Goal: Information Seeking & Learning: Learn about a topic

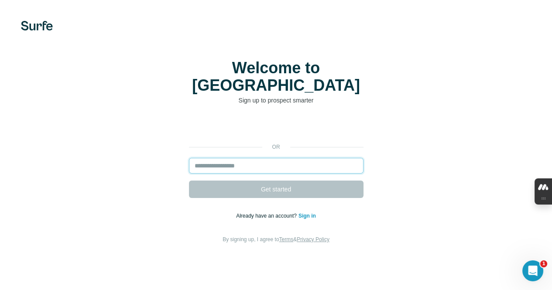
click at [189, 158] on input "email" at bounding box center [276, 166] width 175 height 16
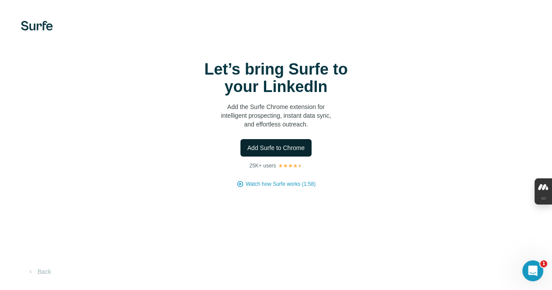
click at [248, 152] on span "Add Surfe to Chrome" at bounding box center [277, 148] width 58 height 9
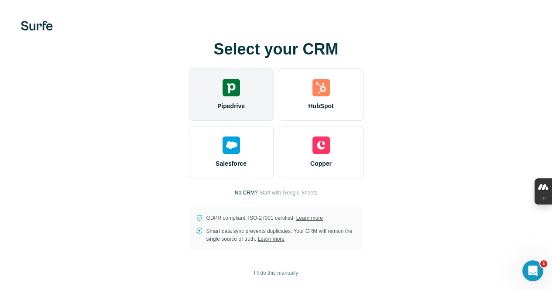
click at [189, 98] on div "Pipedrive" at bounding box center [231, 95] width 85 height 52
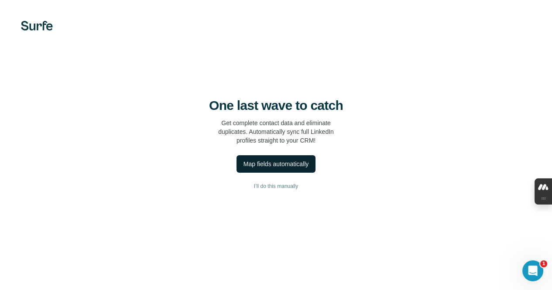
click at [244, 165] on div "Map fields automatically" at bounding box center [276, 164] width 65 height 9
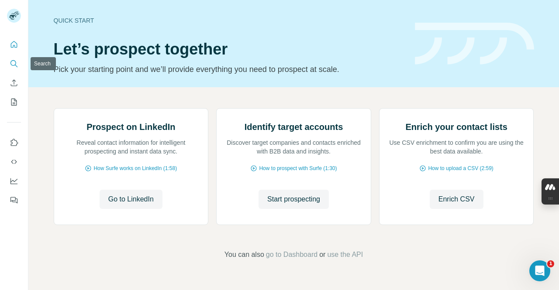
click at [10, 65] on icon "Search" at bounding box center [14, 63] width 9 height 9
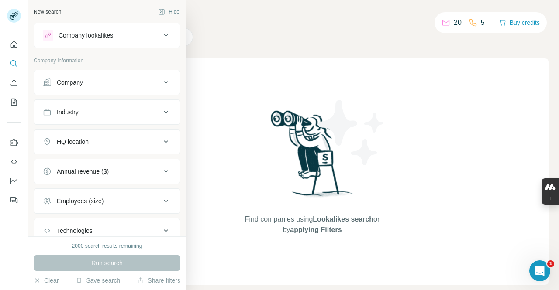
scroll to position [60, 0]
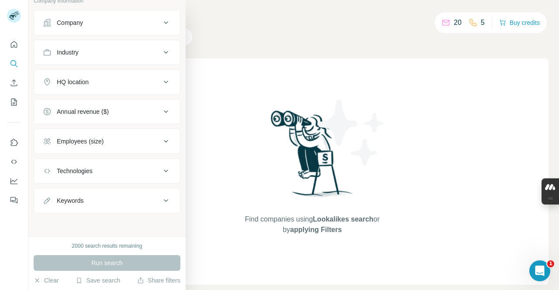
click at [86, 200] on div "Keywords" at bounding box center [102, 200] width 118 height 9
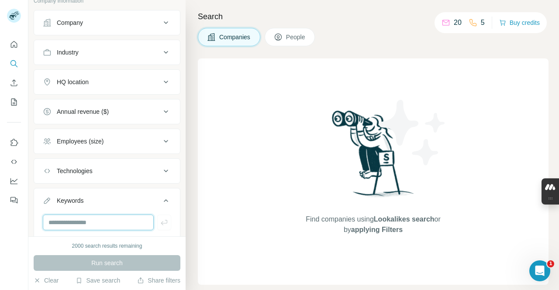
click at [86, 226] on input "text" at bounding box center [98, 223] width 111 height 16
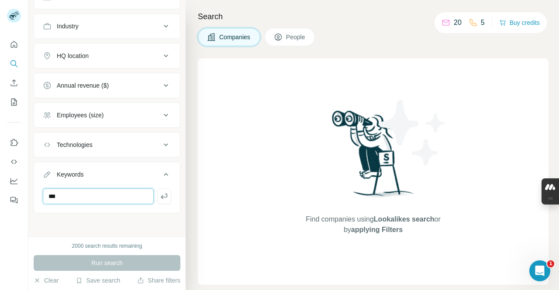
type input "***"
click at [112, 218] on div "New search Hide Company lookalikes Company information Company Industry HQ loca…" at bounding box center [106, 118] width 157 height 237
click at [99, 192] on input "***" at bounding box center [98, 197] width 111 height 16
click at [160, 196] on icon "button" at bounding box center [164, 196] width 9 height 9
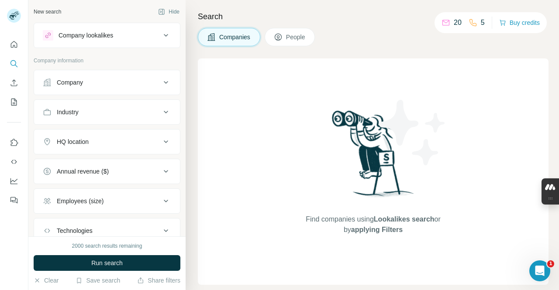
click at [96, 145] on div "HQ location" at bounding box center [102, 142] width 118 height 9
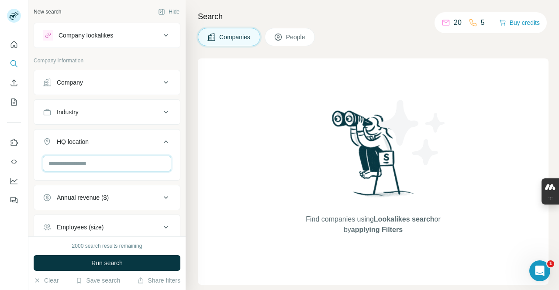
click at [84, 166] on input "text" at bounding box center [107, 164] width 128 height 16
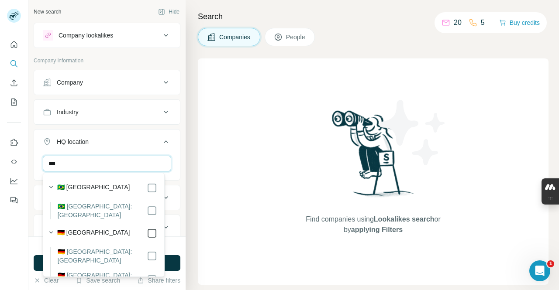
type input "***"
click at [143, 150] on button "HQ location 1" at bounding box center [107, 143] width 146 height 24
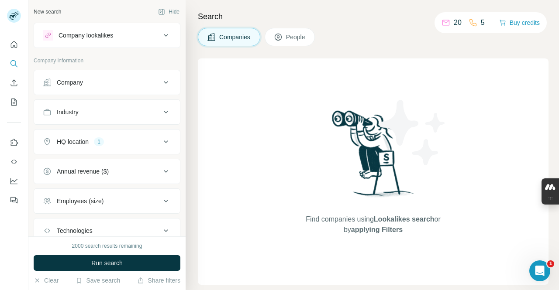
scroll to position [117, 0]
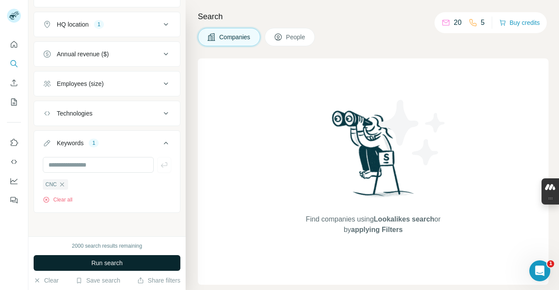
click at [107, 262] on span "Run search" at bounding box center [106, 263] width 31 height 9
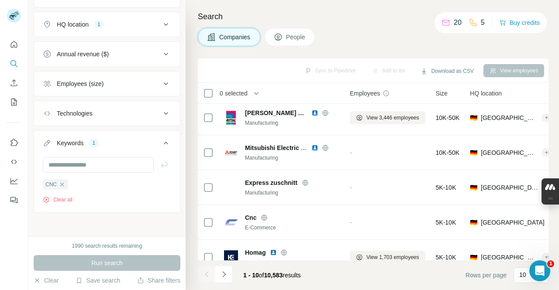
scroll to position [0, 0]
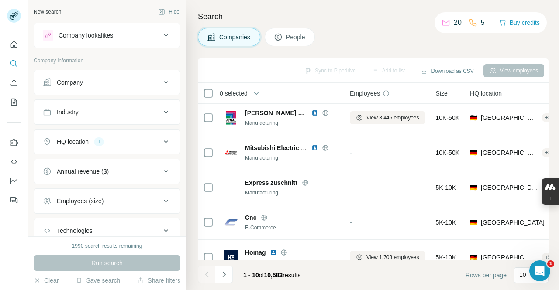
click at [126, 143] on div "HQ location 1" at bounding box center [102, 142] width 118 height 9
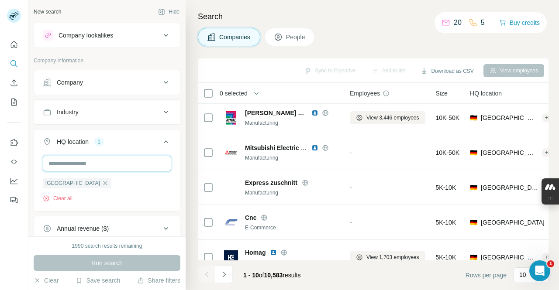
click at [112, 165] on input "text" at bounding box center [107, 164] width 128 height 16
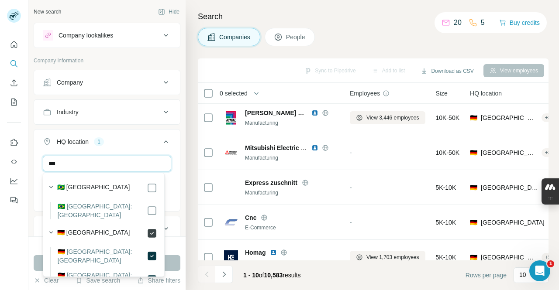
type input "***"
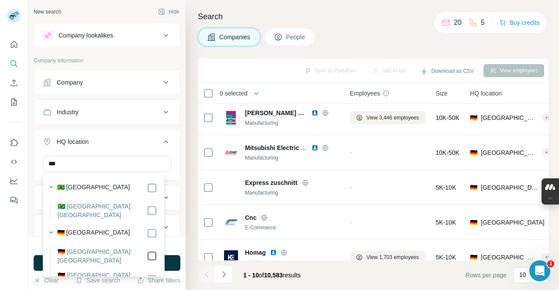
click at [149, 248] on div at bounding box center [152, 256] width 10 height 17
click at [133, 141] on div "HQ location 1" at bounding box center [102, 142] width 118 height 9
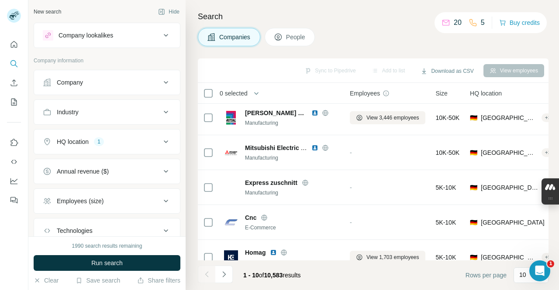
click at [128, 110] on div "Industry" at bounding box center [102, 112] width 118 height 9
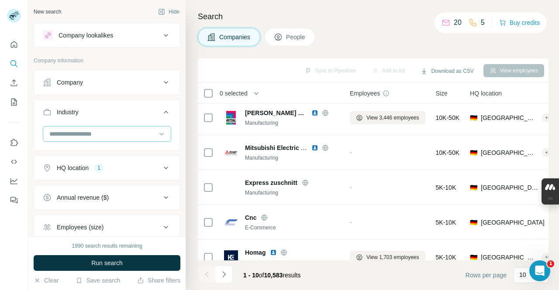
click at [128, 135] on input at bounding box center [102, 134] width 108 height 10
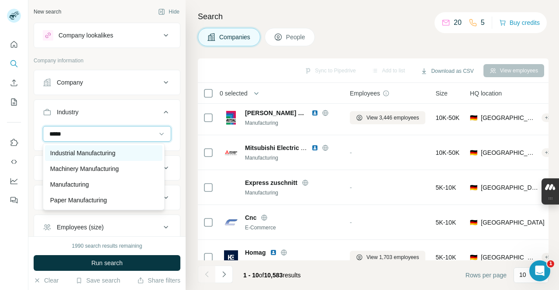
type input "*****"
click at [90, 155] on p "Industrial Manufacturing" at bounding box center [82, 153] width 65 height 9
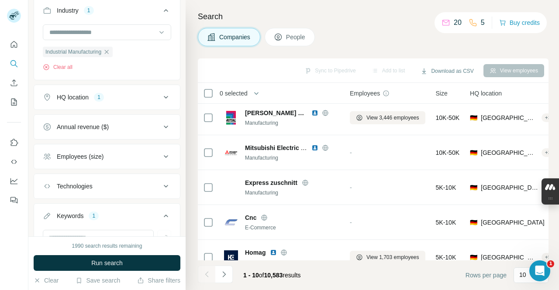
scroll to position [175, 0]
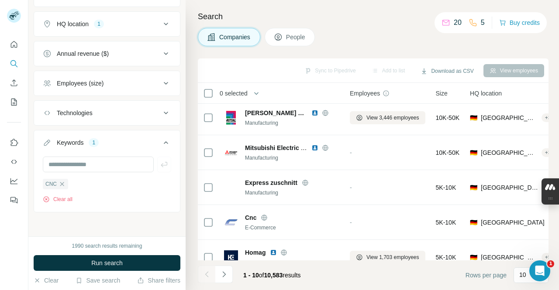
click at [63, 182] on icon "button" at bounding box center [62, 184] width 7 height 7
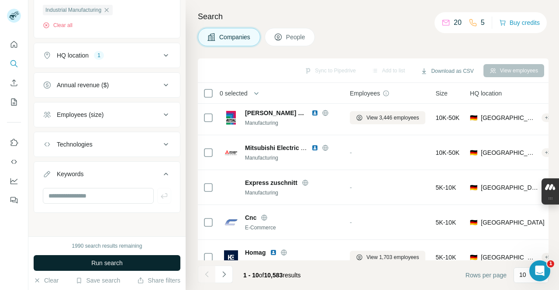
click at [121, 259] on span "Run search" at bounding box center [106, 263] width 31 height 9
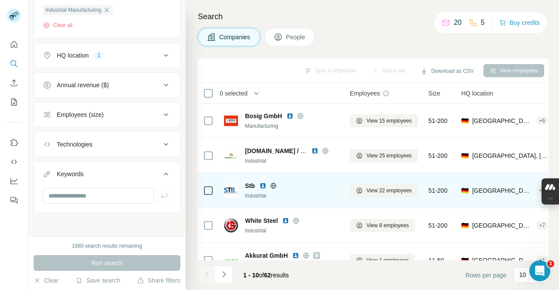
scroll to position [196, 0]
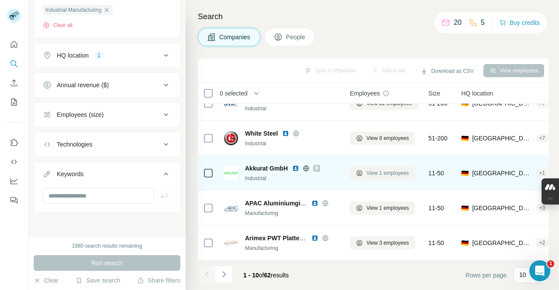
click at [351, 172] on button "View 1 employees" at bounding box center [382, 173] width 65 height 13
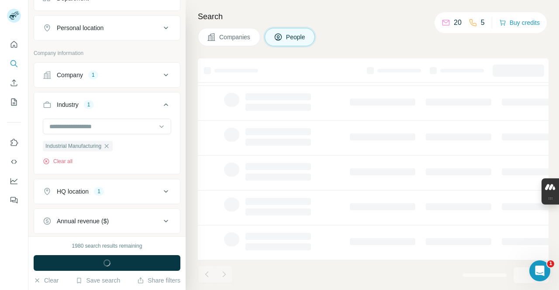
scroll to position [279, 0]
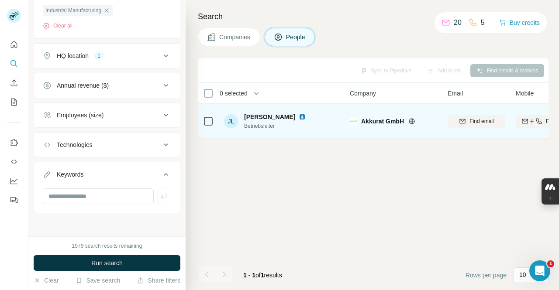
click at [285, 124] on span "Betriebsleiter" at bounding box center [280, 126] width 72 height 8
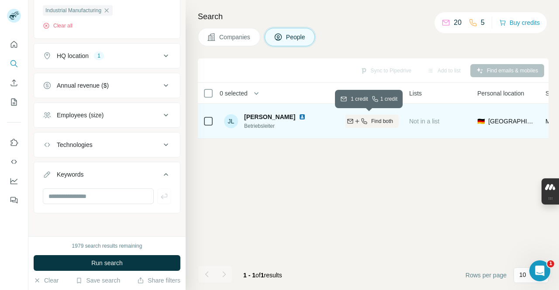
click at [365, 120] on icon "button" at bounding box center [364, 121] width 7 height 7
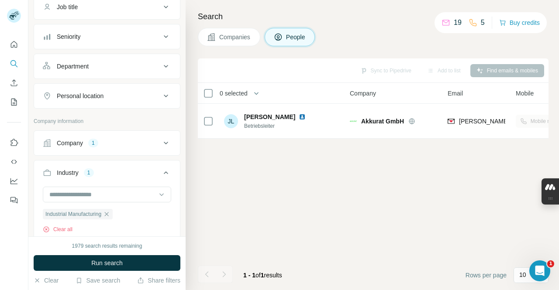
scroll to position [178, 0]
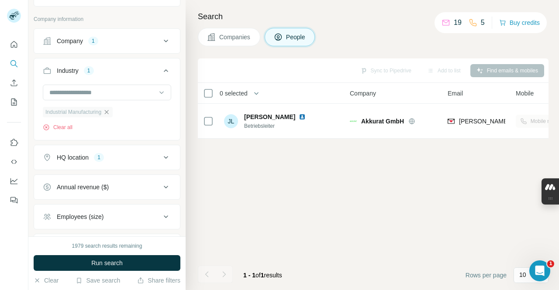
click at [110, 113] on icon "button" at bounding box center [106, 112] width 7 height 7
click at [95, 93] on input at bounding box center [102, 93] width 108 height 10
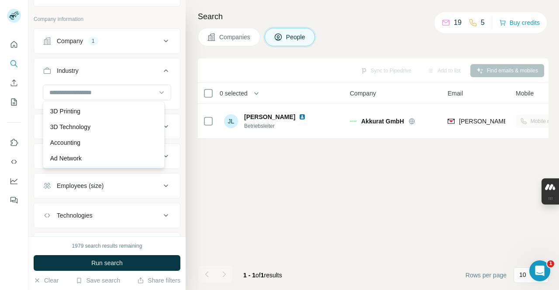
scroll to position [248, 0]
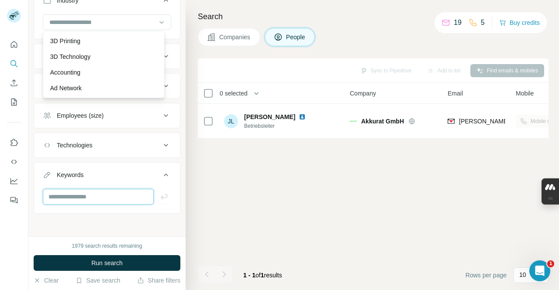
click at [90, 194] on input "text" at bounding box center [98, 197] width 111 height 16
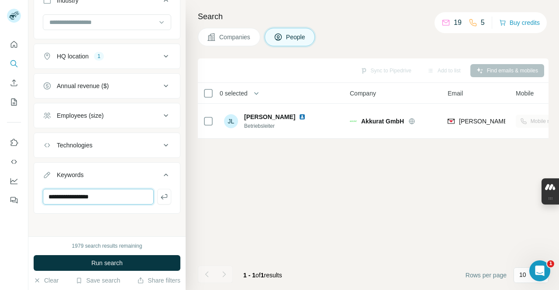
type input "**********"
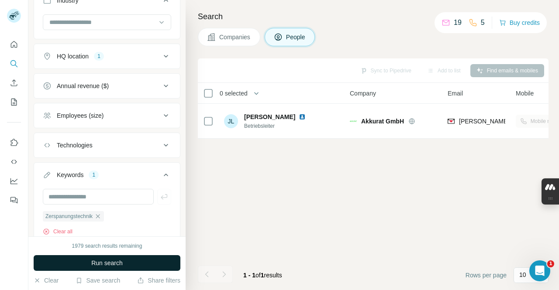
click at [106, 265] on span "Run search" at bounding box center [106, 263] width 31 height 9
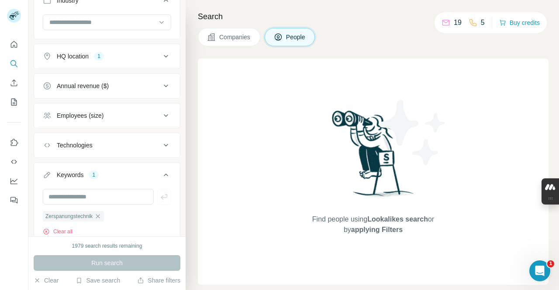
click at [241, 31] on button "Companies" at bounding box center [229, 37] width 62 height 18
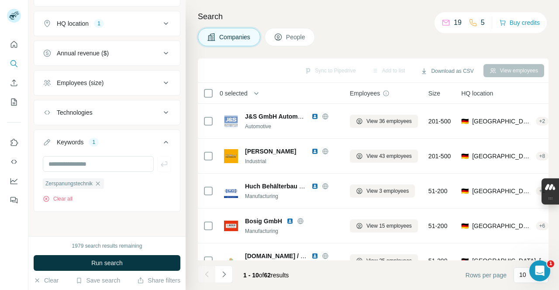
scroll to position [112, 0]
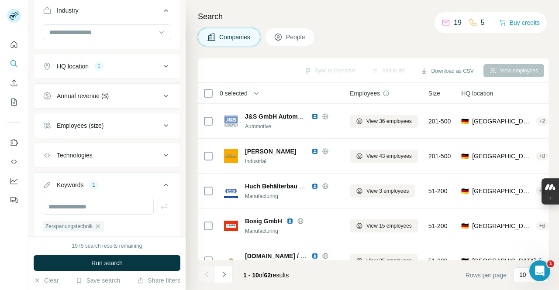
scroll to position [144, 0]
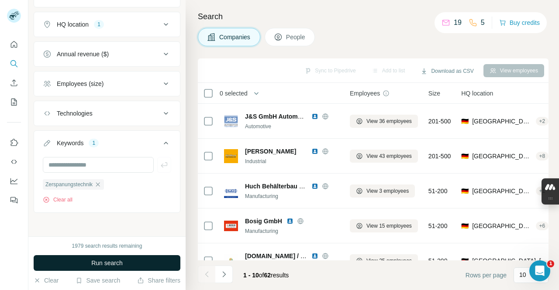
click at [103, 266] on span "Run search" at bounding box center [106, 263] width 31 height 9
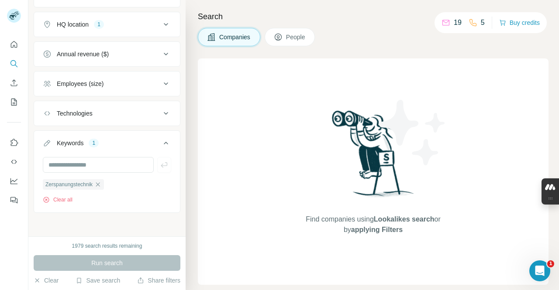
scroll to position [42, 0]
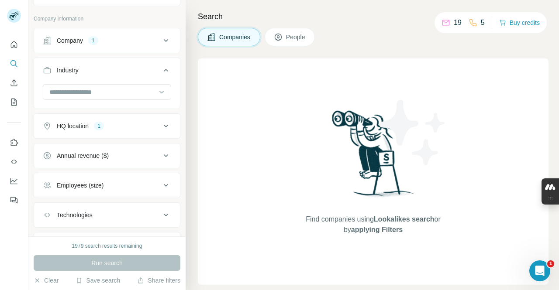
click at [126, 46] on button "Company 1" at bounding box center [107, 40] width 146 height 21
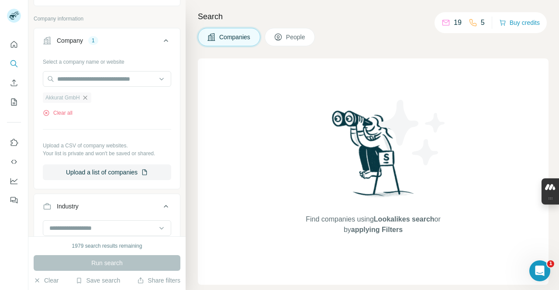
click at [87, 96] on icon "button" at bounding box center [85, 97] width 7 height 7
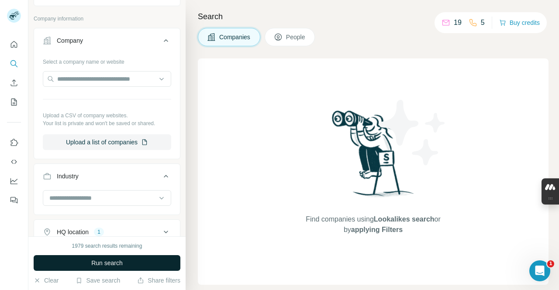
click at [120, 260] on span "Run search" at bounding box center [106, 263] width 31 height 9
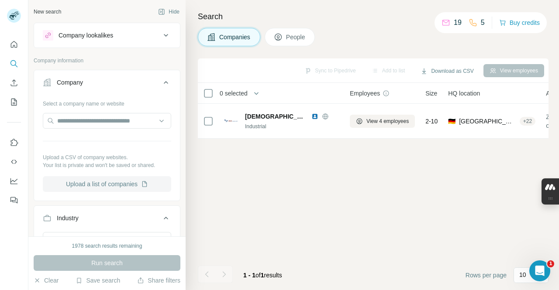
click at [103, 185] on button "Upload a list of companies" at bounding box center [107, 184] width 128 height 16
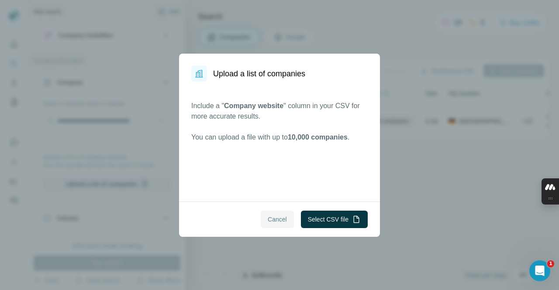
click at [280, 219] on span "Cancel" at bounding box center [277, 219] width 19 height 9
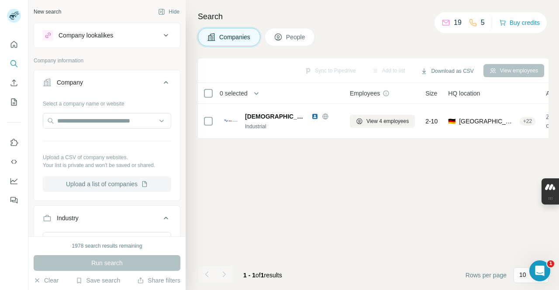
drag, startPoint x: 107, startPoint y: 193, endPoint x: 103, endPoint y: 182, distance: 12.0
click at [105, 190] on div "Select a company name or website Upload a CSV of company websites. Your list is…" at bounding box center [107, 147] width 146 height 103
click at [102, 180] on button "Upload a list of companies" at bounding box center [107, 184] width 128 height 16
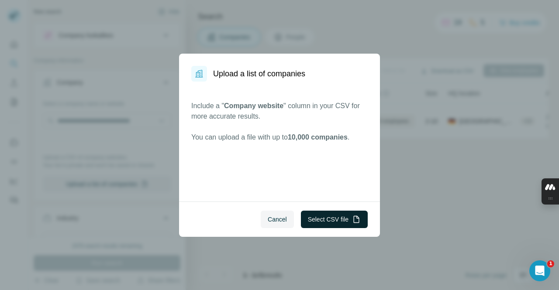
click at [313, 219] on button "Select CSV file" at bounding box center [334, 219] width 67 height 17
click at [317, 217] on button "Select CSV file" at bounding box center [334, 219] width 67 height 17
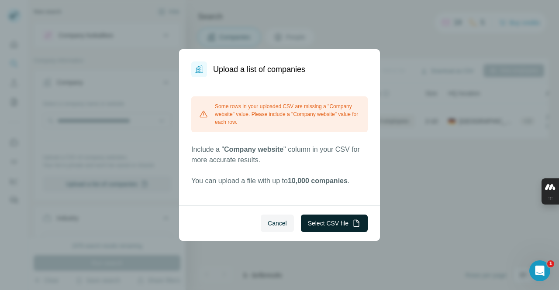
click at [325, 217] on button "Select CSV file" at bounding box center [334, 223] width 67 height 17
click at [322, 220] on button "Select CSV file" at bounding box center [334, 223] width 67 height 17
click at [270, 217] on button "Cancel" at bounding box center [277, 223] width 33 height 17
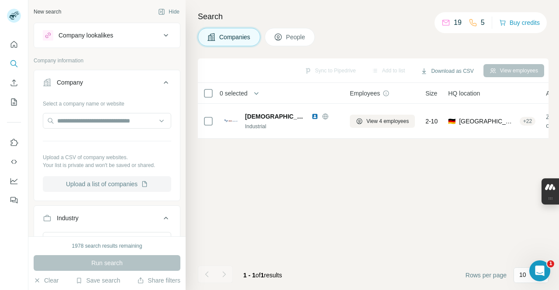
click at [121, 182] on button "Upload a list of companies" at bounding box center [107, 184] width 128 height 16
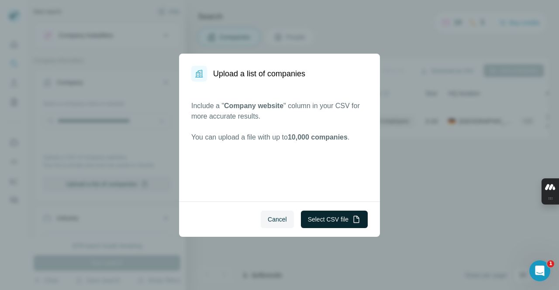
click at [326, 218] on button "Select CSV file" at bounding box center [334, 219] width 67 height 17
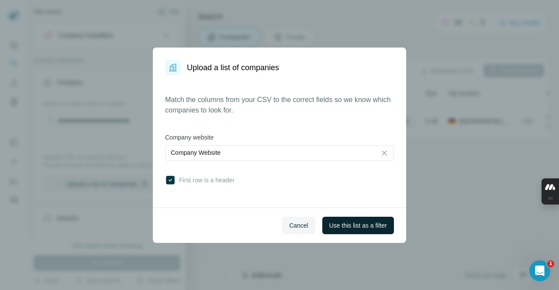
click at [348, 223] on span "Use this list as a filter" at bounding box center [358, 225] width 58 height 9
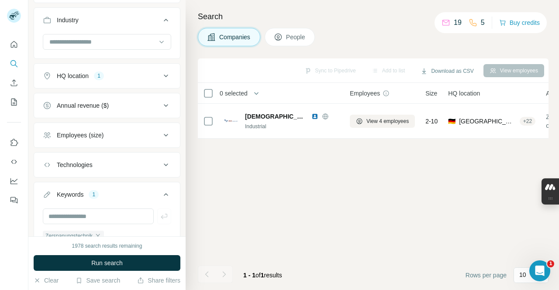
scroll to position [255, 0]
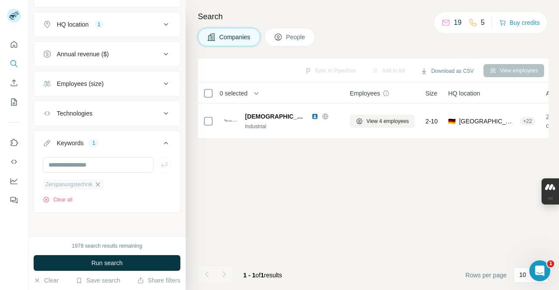
click at [98, 186] on icon "button" at bounding box center [97, 184] width 7 height 7
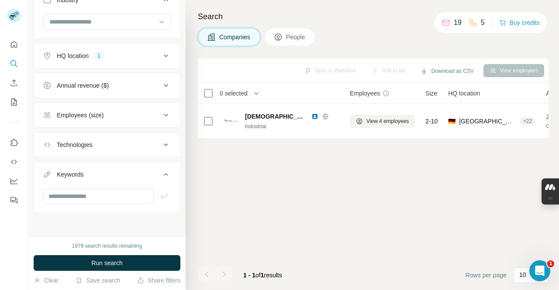
click at [124, 59] on div "HQ location 1" at bounding box center [102, 56] width 118 height 9
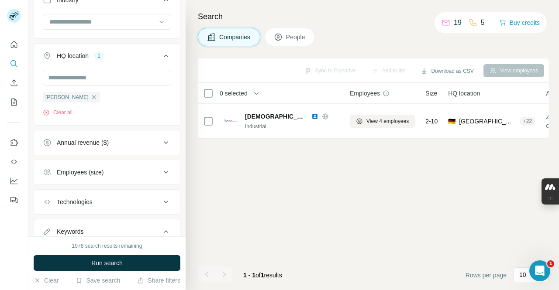
click at [90, 96] on icon "button" at bounding box center [93, 97] width 7 height 7
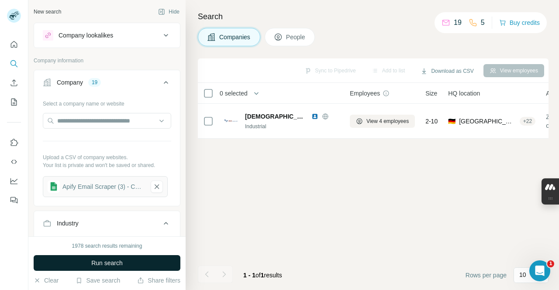
click at [100, 265] on span "Run search" at bounding box center [106, 263] width 31 height 9
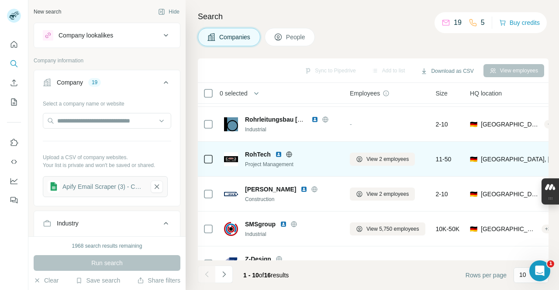
scroll to position [196, 0]
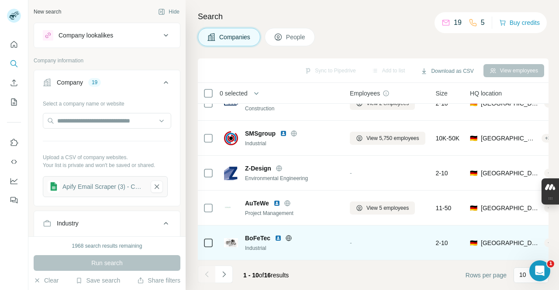
click at [388, 234] on div "-" at bounding box center [388, 243] width 76 height 24
click at [258, 234] on span "BoFeTec" at bounding box center [257, 238] width 25 height 9
click at [258, 245] on div "Industrial" at bounding box center [292, 249] width 94 height 8
click at [403, 239] on div "-" at bounding box center [388, 243] width 76 height 24
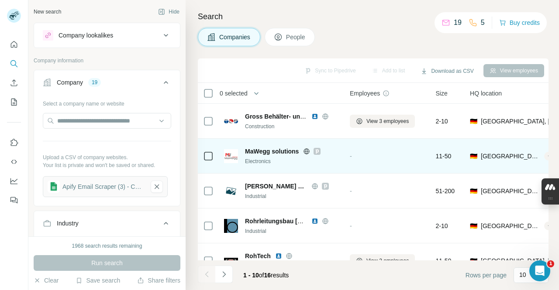
click at [363, 158] on div "-" at bounding box center [388, 156] width 76 height 24
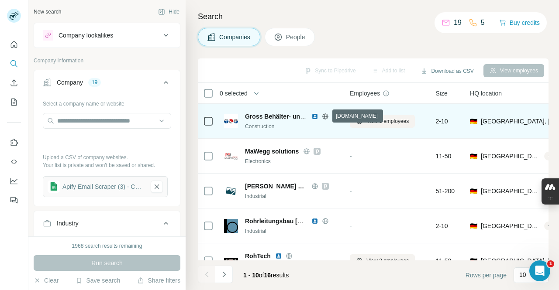
click at [328, 130] on div "Construction" at bounding box center [292, 127] width 94 height 8
click at [371, 121] on span "View 3 employees" at bounding box center [387, 121] width 42 height 8
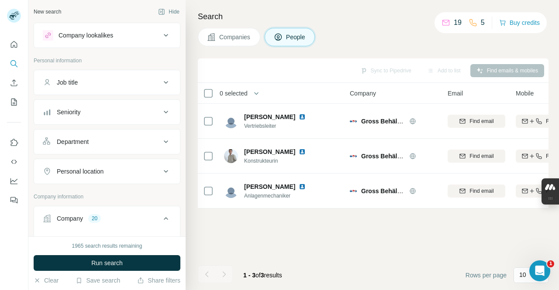
click at [231, 37] on span "Companies" at bounding box center [235, 37] width 32 height 9
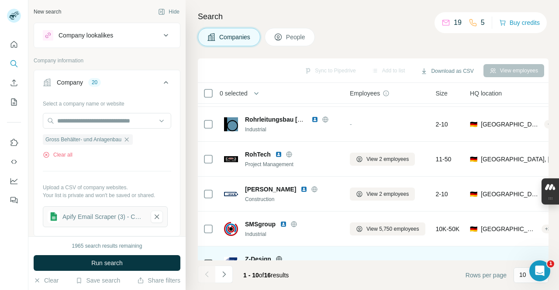
scroll to position [196, 0]
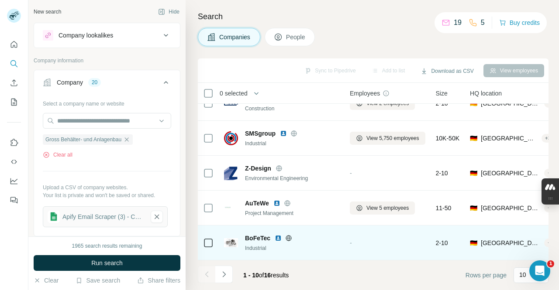
click at [335, 235] on div "BoFeTec" at bounding box center [292, 238] width 94 height 9
click at [259, 234] on span "BoFeTec" at bounding box center [257, 238] width 25 height 9
click at [277, 235] on img at bounding box center [278, 238] width 7 height 7
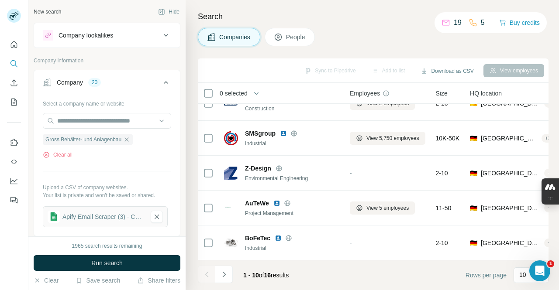
click at [283, 37] on icon at bounding box center [278, 37] width 9 height 9
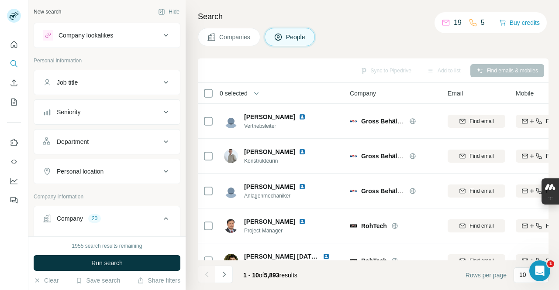
click at [250, 38] on span "Companies" at bounding box center [235, 37] width 32 height 9
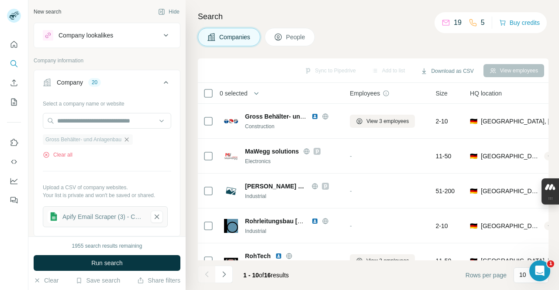
click at [130, 138] on icon "button" at bounding box center [126, 139] width 7 height 7
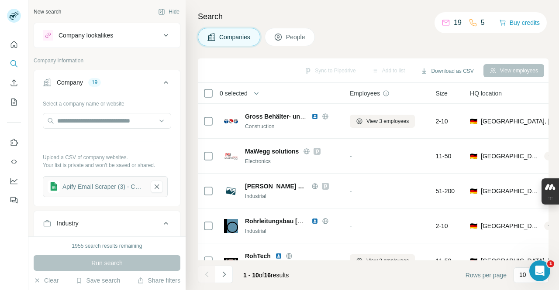
click at [281, 40] on icon at bounding box center [278, 37] width 9 height 9
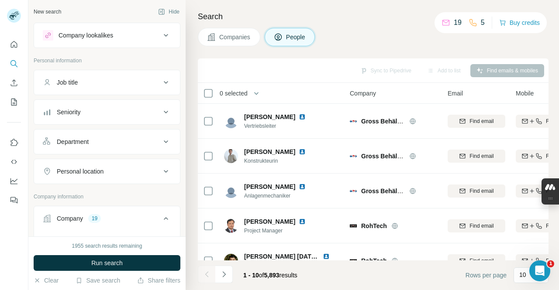
click at [256, 37] on button "Companies" at bounding box center [229, 37] width 62 height 18
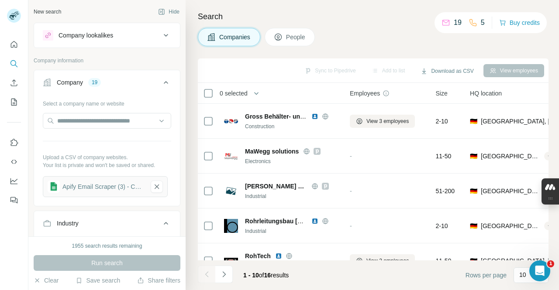
click at [276, 37] on icon at bounding box center [278, 37] width 7 height 7
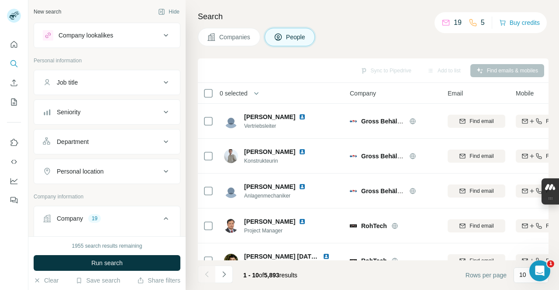
click at [223, 38] on span "Companies" at bounding box center [235, 37] width 32 height 9
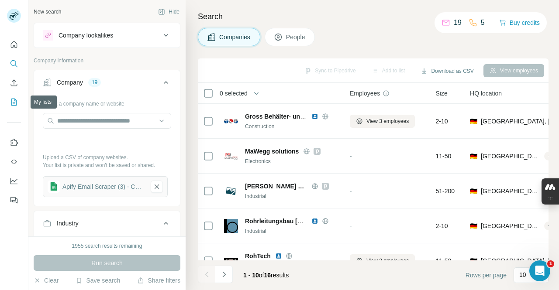
click at [16, 105] on icon "My lists" at bounding box center [14, 102] width 9 height 9
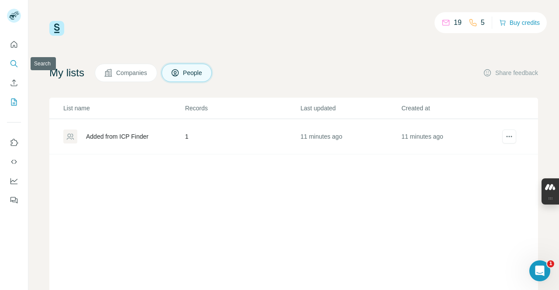
click at [13, 63] on icon "Search" at bounding box center [14, 63] width 9 height 9
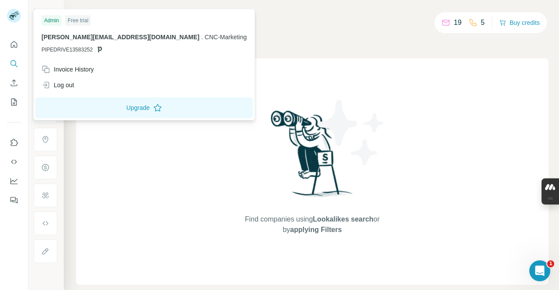
click at [12, 11] on rect at bounding box center [14, 16] width 14 height 14
click at [19, 45] on button "Quick start" at bounding box center [14, 45] width 14 height 16
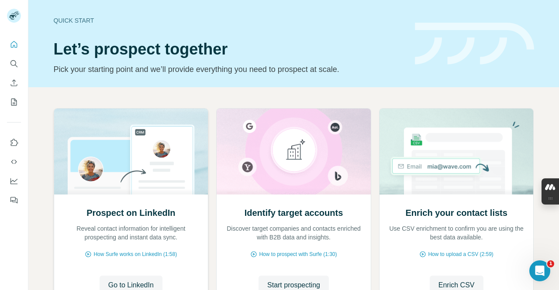
scroll to position [77, 0]
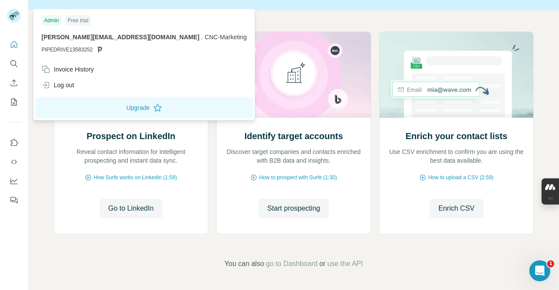
click at [14, 13] on rect at bounding box center [14, 16] width 14 height 14
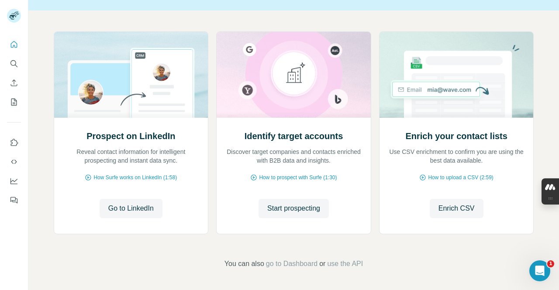
scroll to position [0, 0]
